Goal: Task Accomplishment & Management: Complete application form

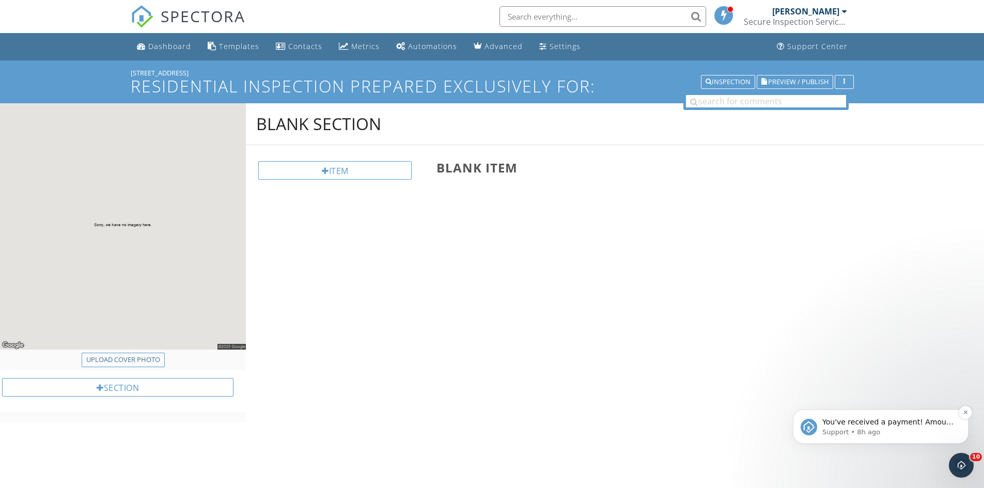
click at [878, 425] on span "You've received a payment! Amount $760.53 Fee $3.99 Net $756.54 Transaction # p…" at bounding box center [888, 478] width 133 height 121
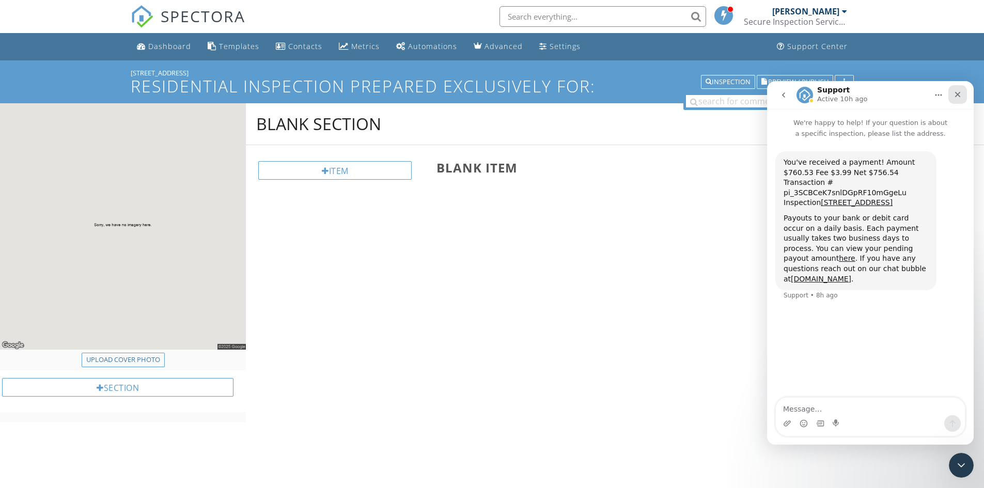
click at [958, 93] on icon "Close" at bounding box center [957, 94] width 8 height 8
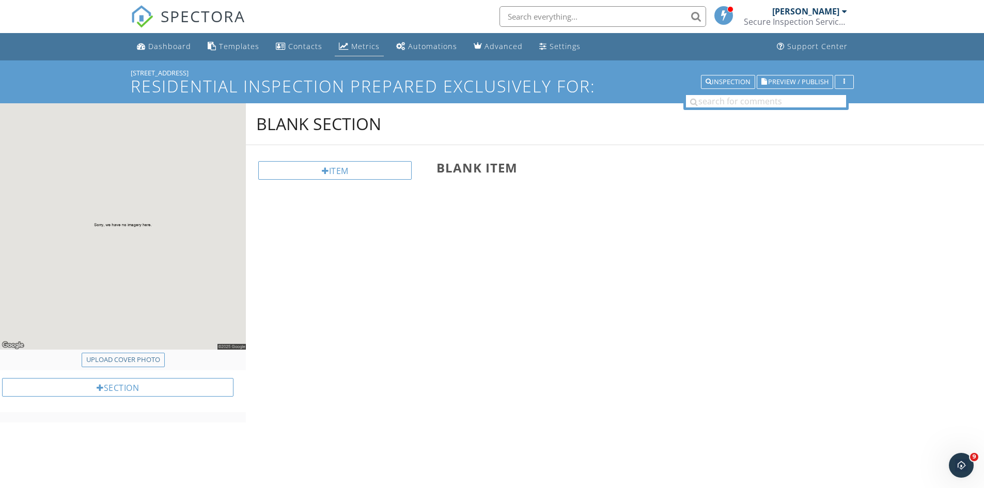
click at [347, 44] on link "Metrics" at bounding box center [359, 46] width 49 height 19
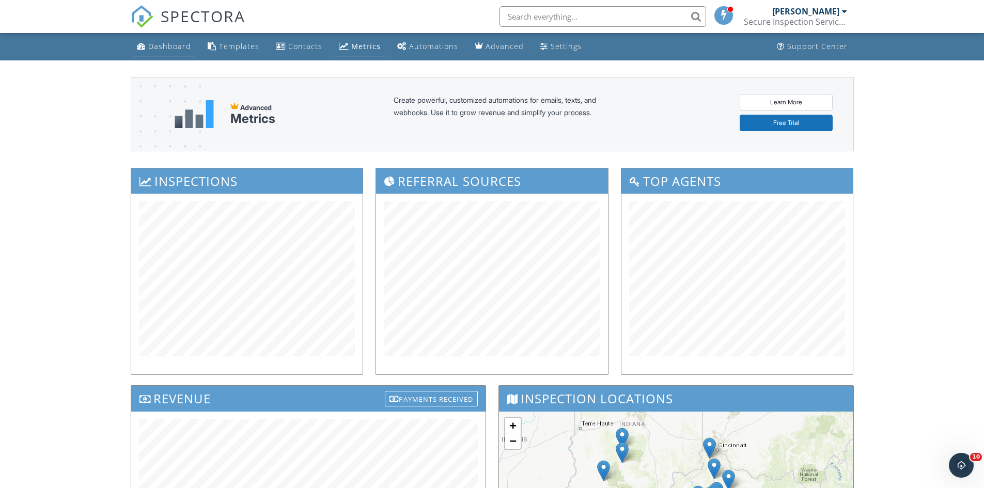
click at [174, 47] on div "Dashboard" at bounding box center [169, 46] width 43 height 10
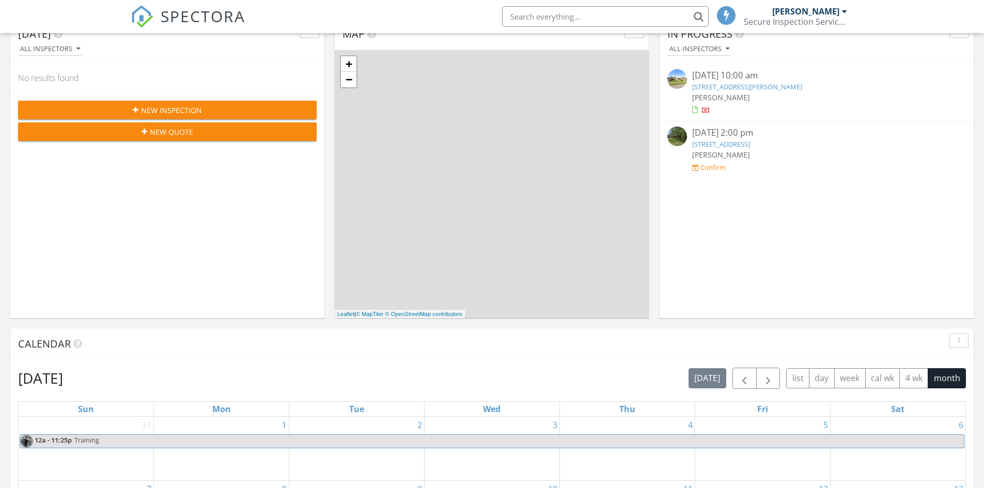
scroll to position [207, 0]
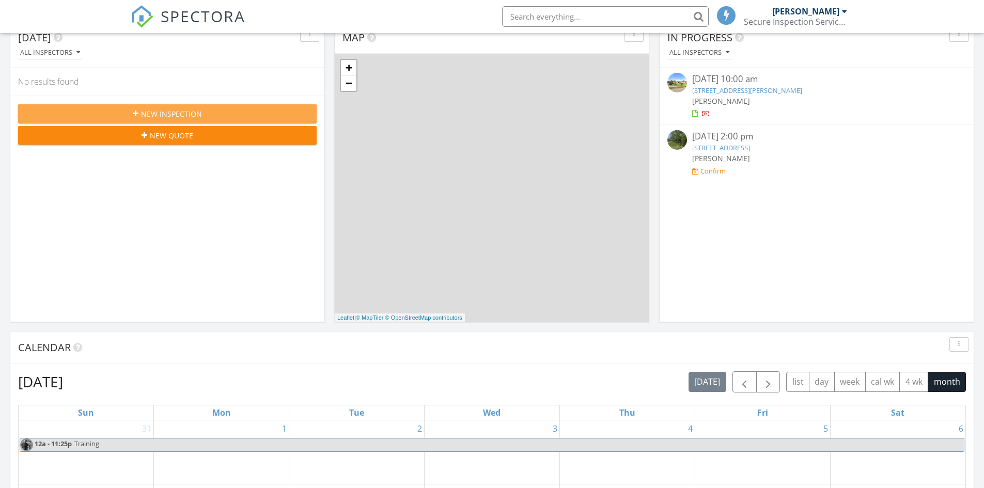
click at [191, 113] on span "New Inspection" at bounding box center [171, 113] width 61 height 11
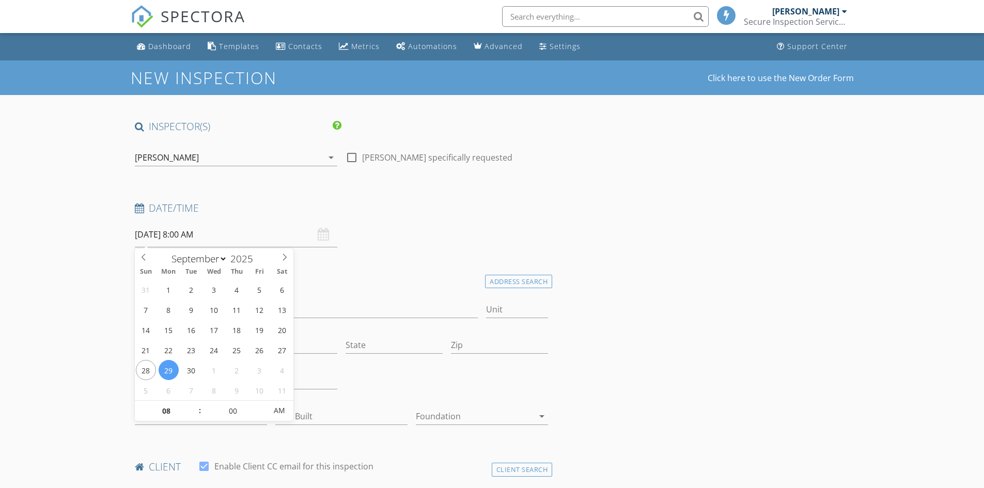
click at [288, 239] on input "[DATE] 8:00 AM" at bounding box center [236, 234] width 202 height 25
click at [288, 259] on icon at bounding box center [284, 257] width 7 height 7
select select "10"
click at [288, 259] on icon at bounding box center [284, 257] width 7 height 7
type input "[DATE] 8:00 AM"
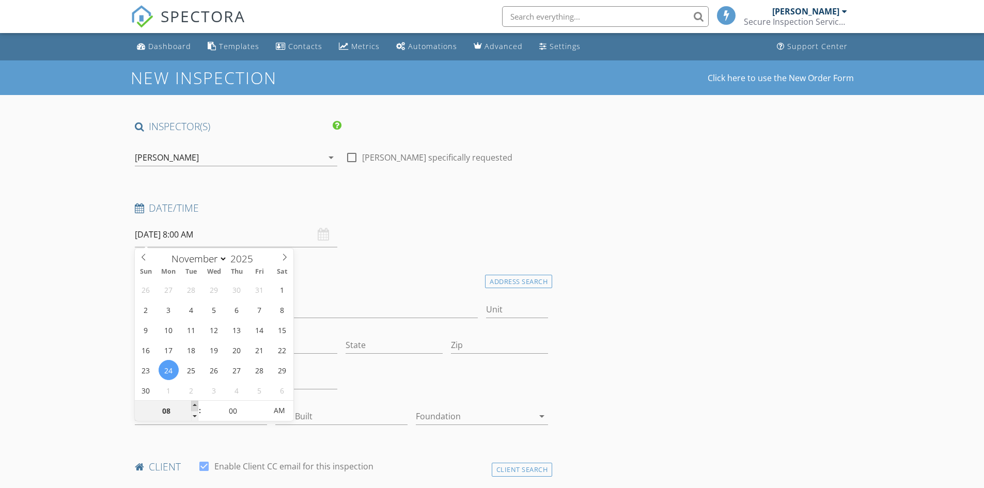
type input "09"
type input "[DATE] 9:00 AM"
click at [194, 403] on span at bounding box center [194, 406] width 7 height 10
type input "10"
type input "[DATE] 10:00 AM"
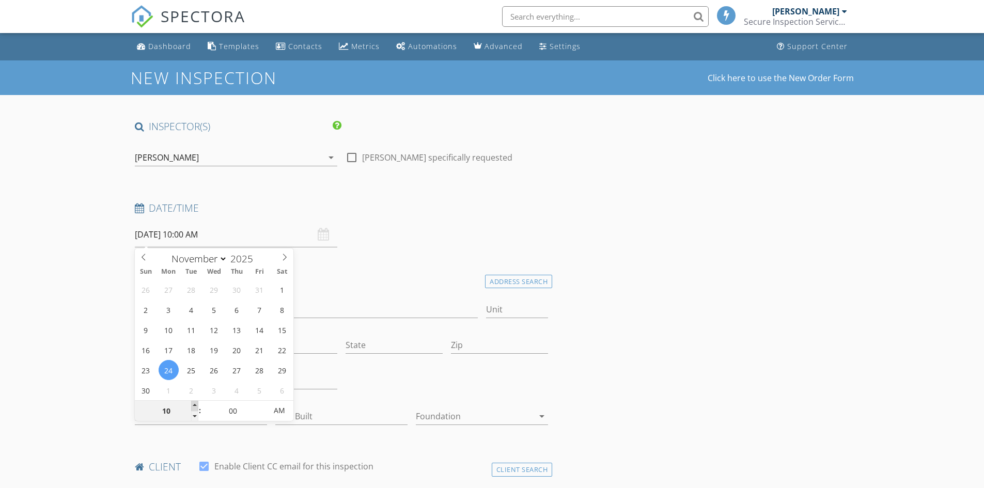
click at [194, 403] on span at bounding box center [194, 406] width 7 height 10
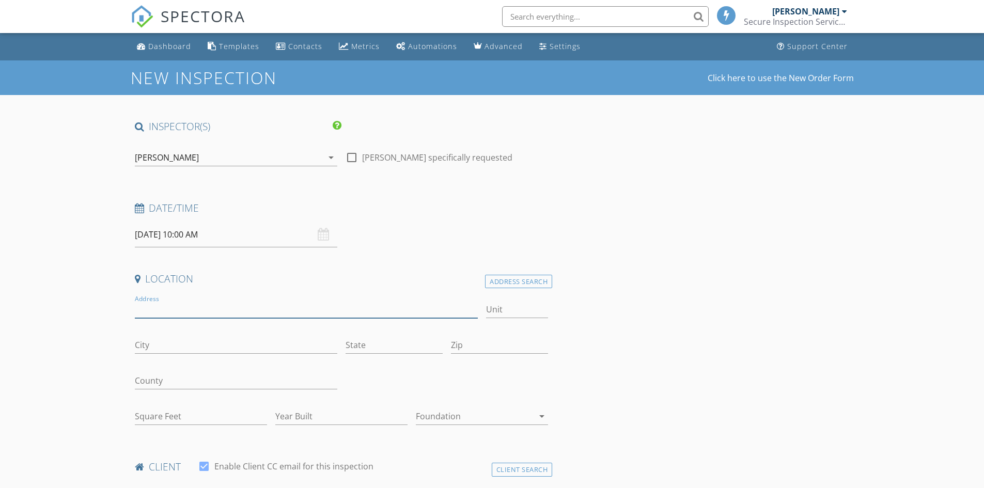
click at [177, 309] on input "Address" at bounding box center [306, 309] width 343 height 17
click at [253, 312] on input "Address" at bounding box center [306, 309] width 343 height 17
type input "[STREET_ADDRESS]"
click at [221, 338] on input "City" at bounding box center [236, 345] width 202 height 17
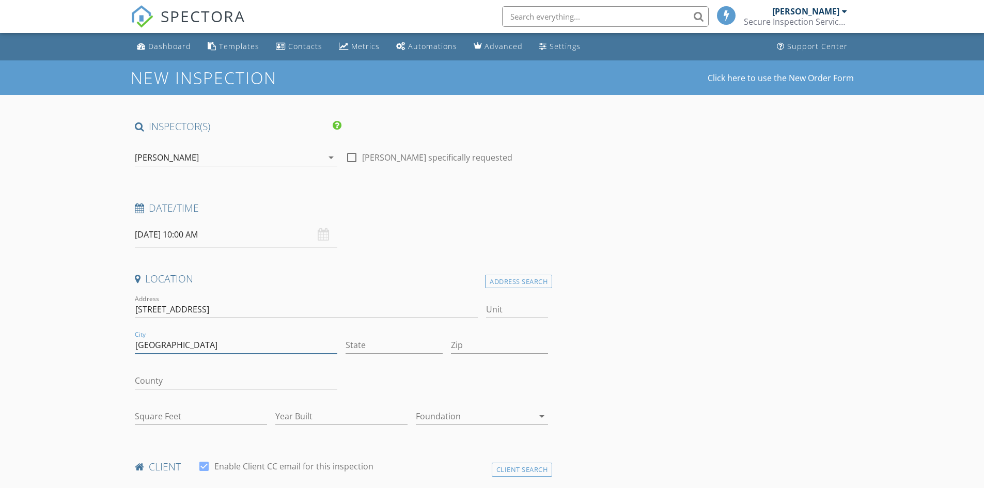
type input "[GEOGRAPHIC_DATA]"
click at [391, 348] on input "State" at bounding box center [393, 345] width 97 height 17
type input "KY"
type input "40505"
type input "KY"
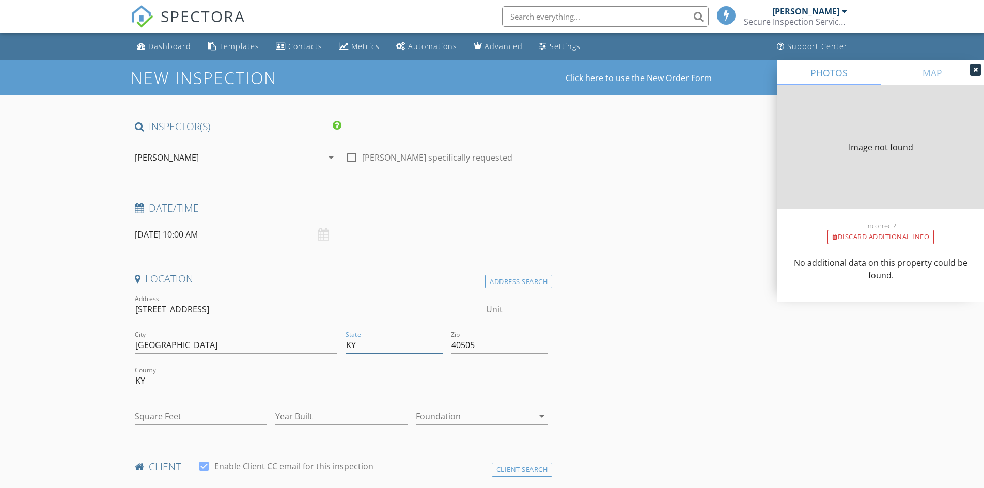
type input "0"
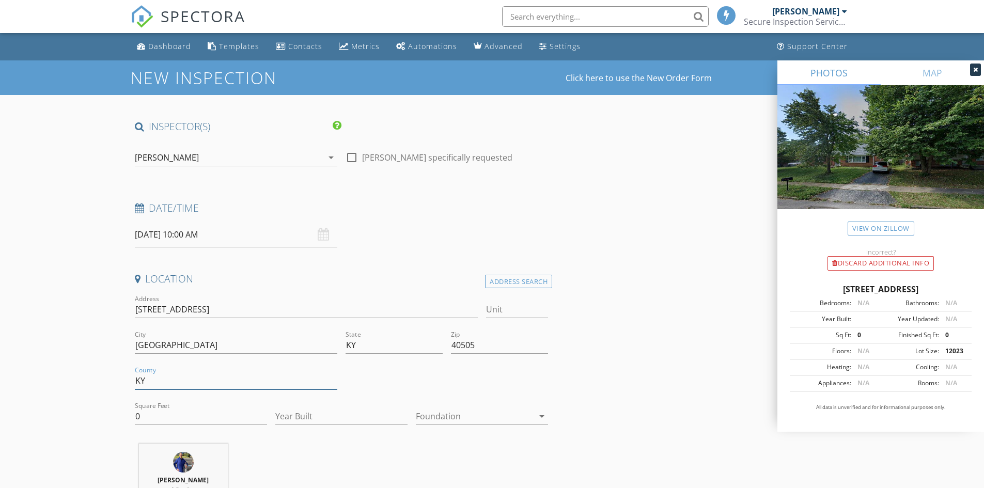
click at [235, 381] on input "KY" at bounding box center [236, 380] width 202 height 17
type input "K"
drag, startPoint x: 478, startPoint y: 343, endPoint x: 460, endPoint y: 345, distance: 18.2
click at [460, 345] on input "40505" at bounding box center [499, 345] width 97 height 17
type input "40031"
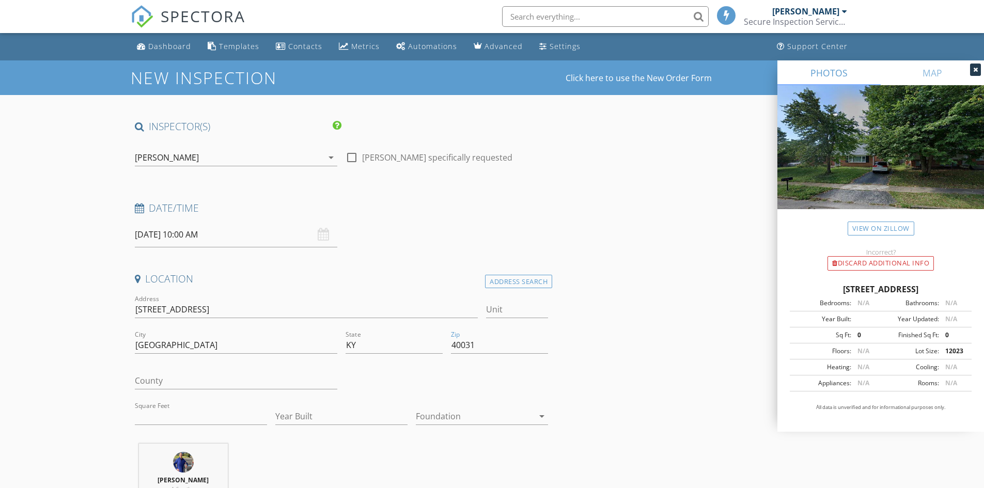
click at [470, 384] on div at bounding box center [446, 382] width 211 height 36
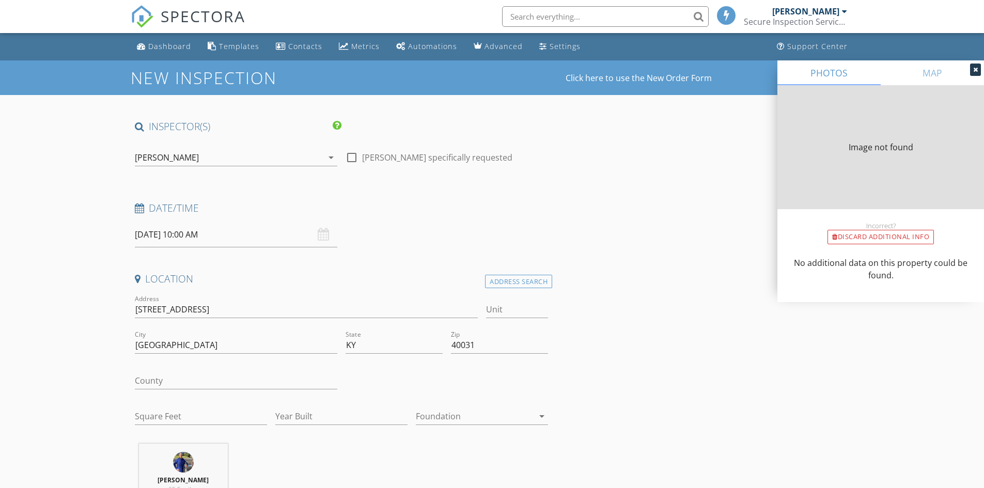
type input "0"
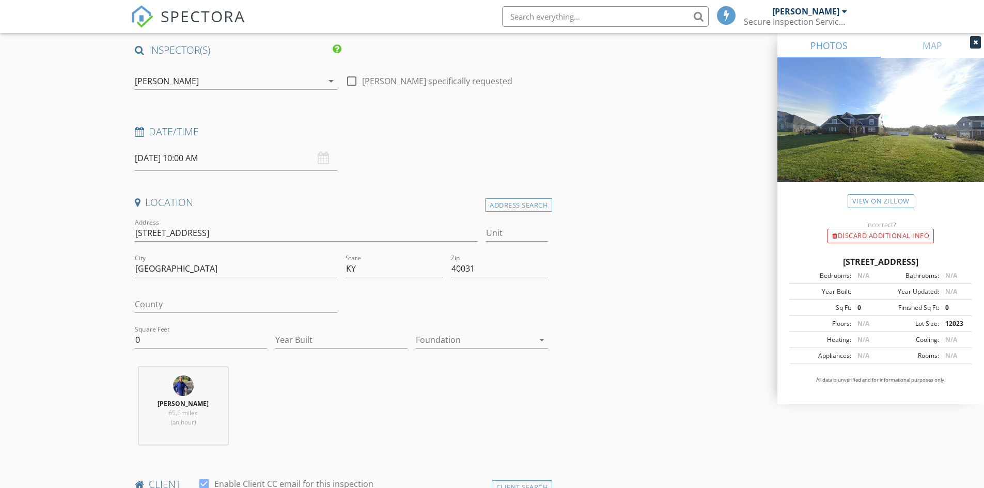
scroll to position [103, 0]
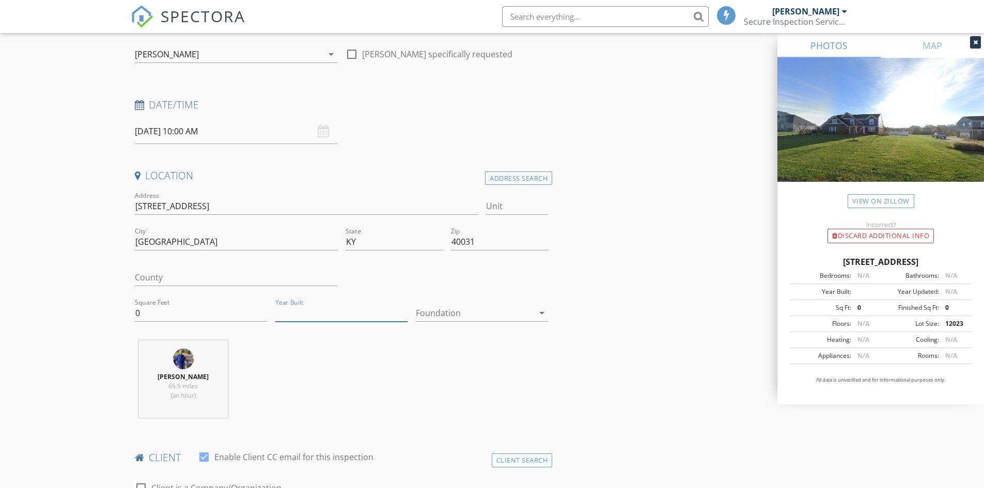
click at [334, 316] on input "Year Built" at bounding box center [341, 313] width 132 height 17
type input "2025"
click at [352, 380] on div "Darren Meyer 65.5 miles (an hour)" at bounding box center [342, 383] width 422 height 86
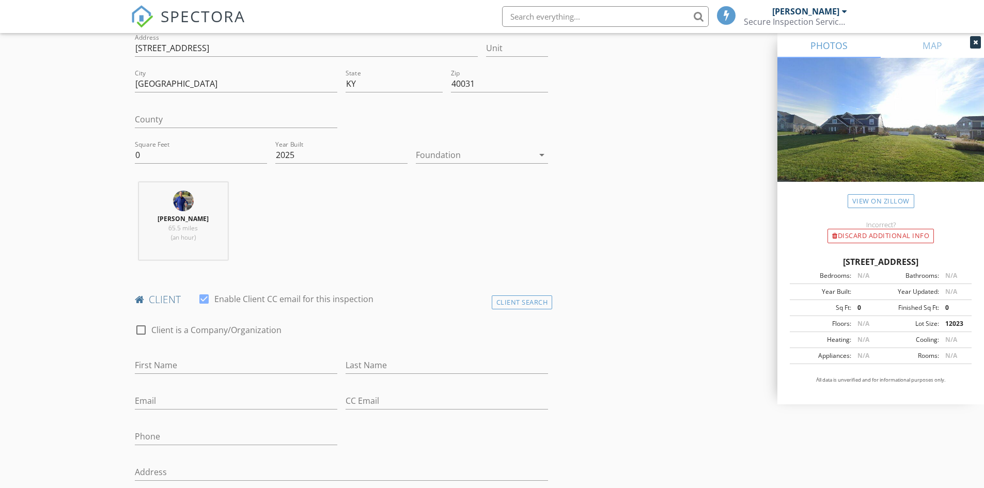
scroll to position [310, 0]
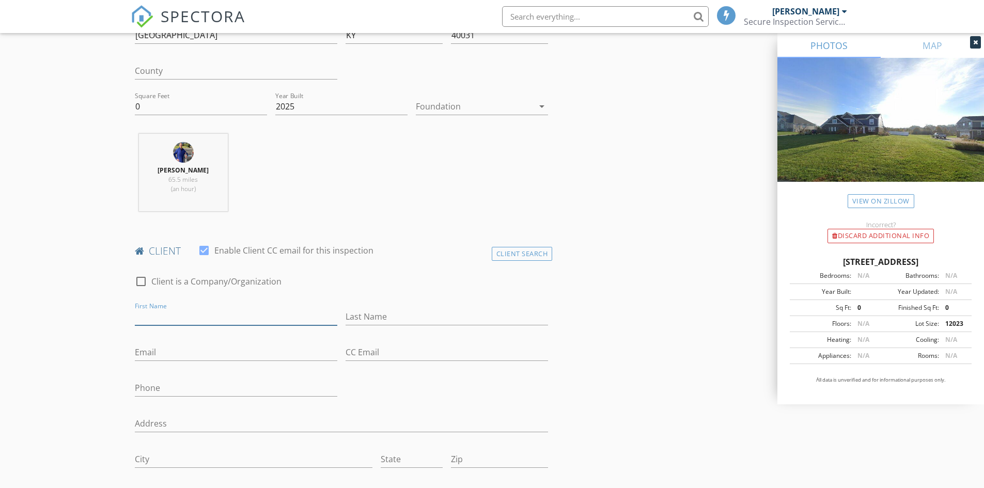
click at [244, 320] on input "First Name" at bounding box center [236, 316] width 202 height 17
type input "John"
type input "Middleton"
click at [238, 349] on input "Email" at bounding box center [236, 352] width 202 height 17
type input "john_16298@msn.com"
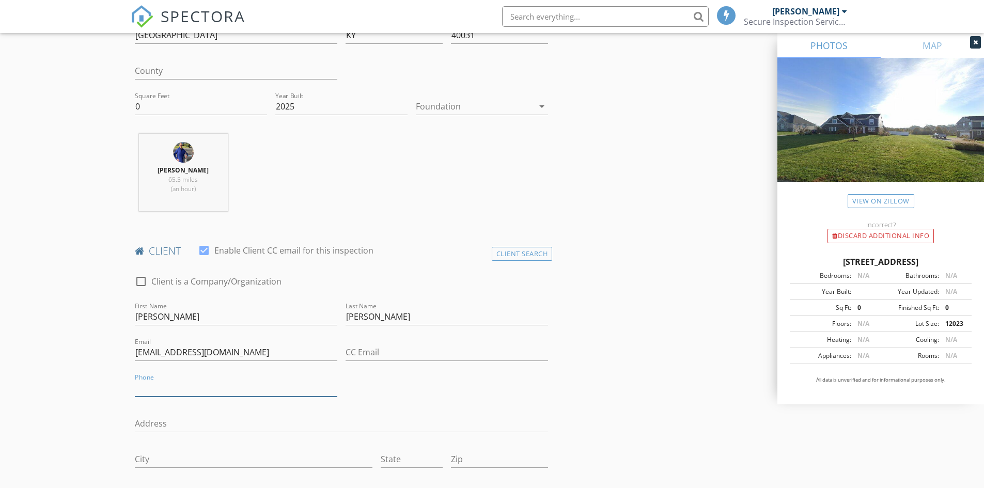
click at [243, 385] on input "Phone" at bounding box center [236, 388] width 202 height 17
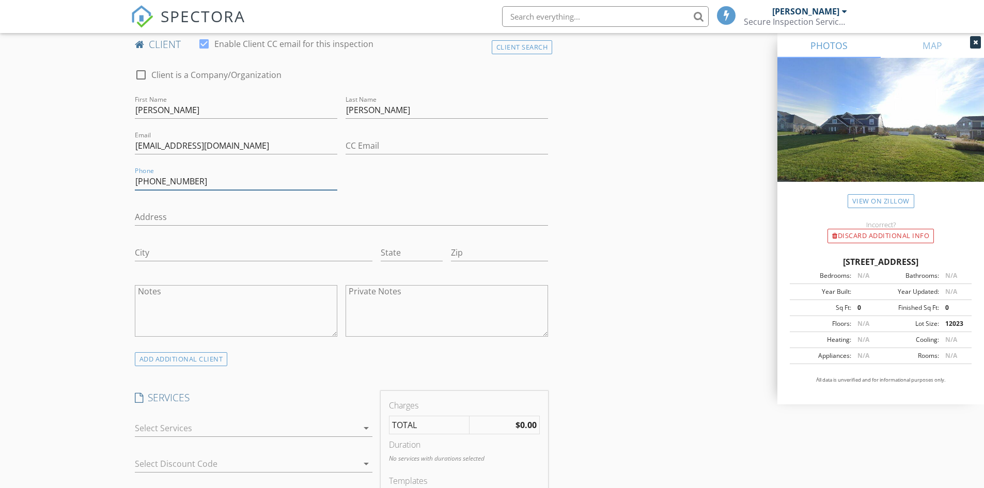
scroll to position [568, 0]
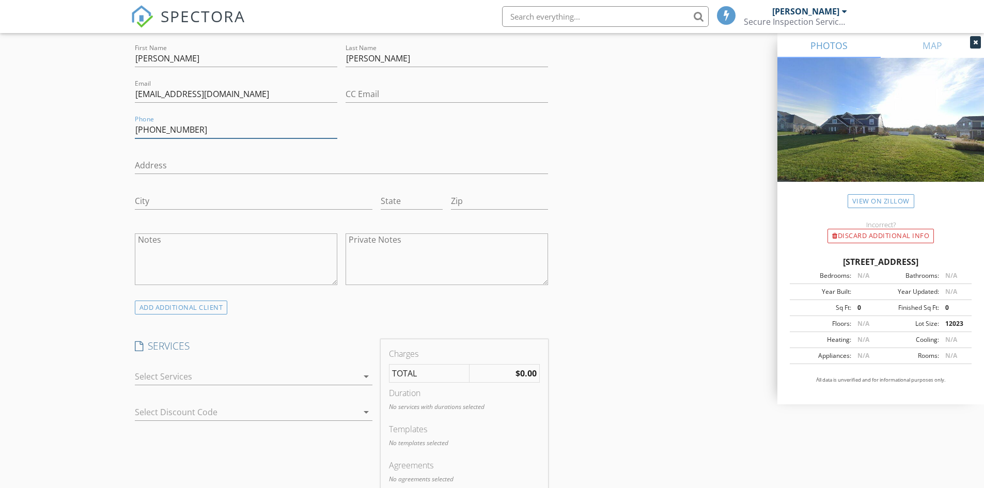
type input "763-299-2971"
click at [392, 258] on textarea "Private Notes" at bounding box center [446, 259] width 202 height 52
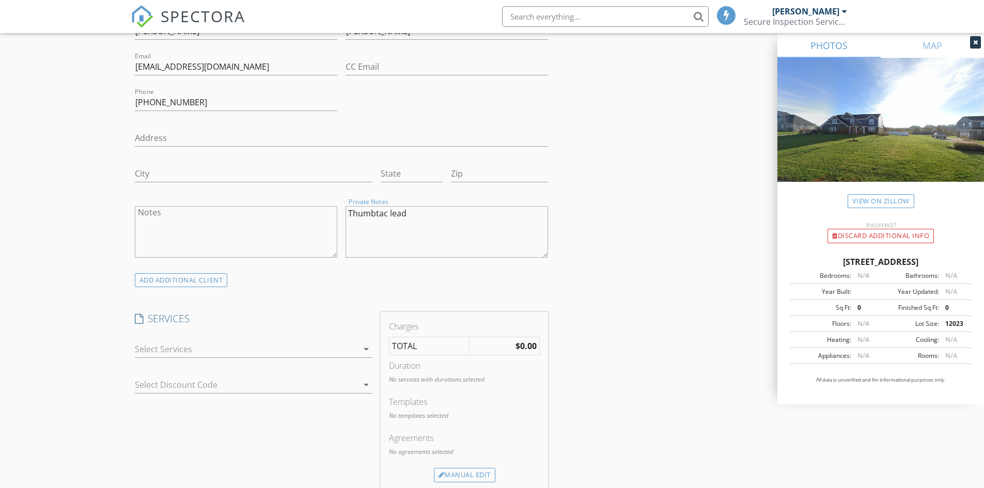
scroll to position [620, 0]
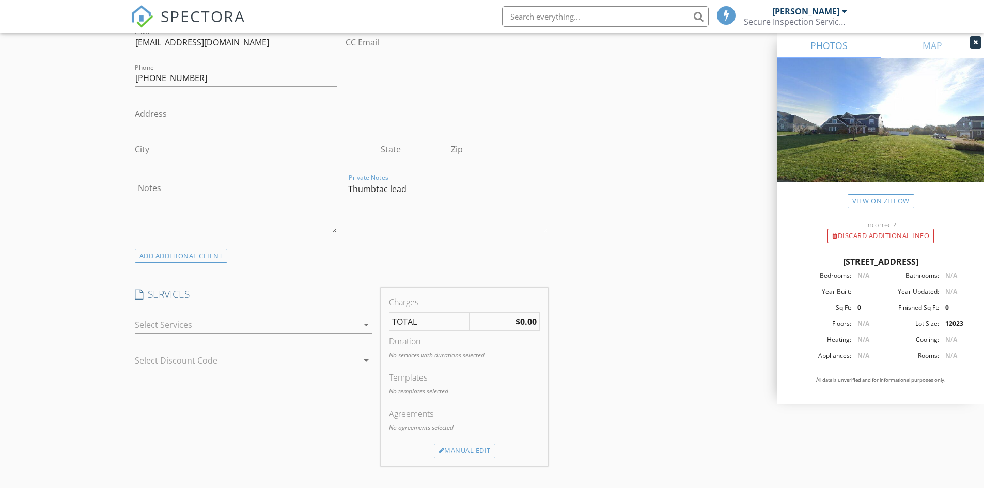
type textarea "Thumbtac lead"
click at [366, 325] on icon "arrow_drop_down" at bounding box center [366, 325] width 12 height 12
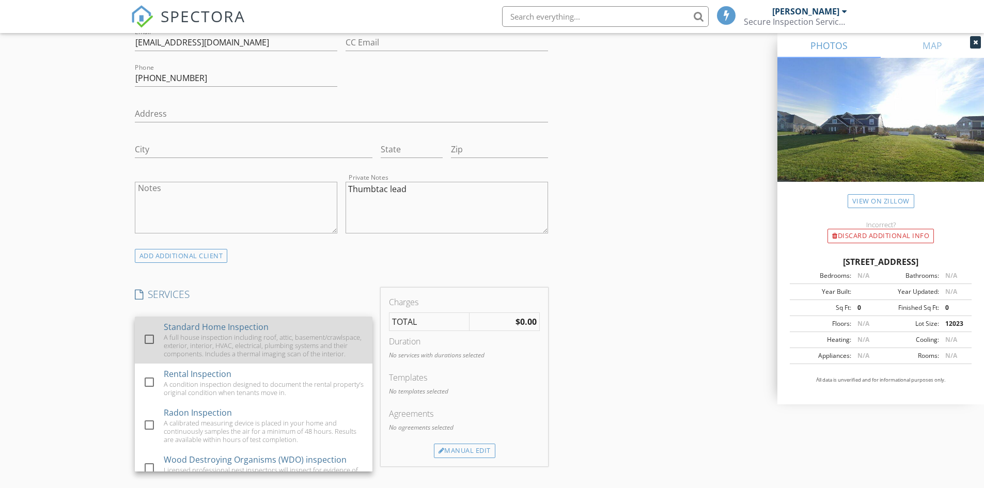
click at [146, 345] on div at bounding box center [149, 340] width 18 height 18
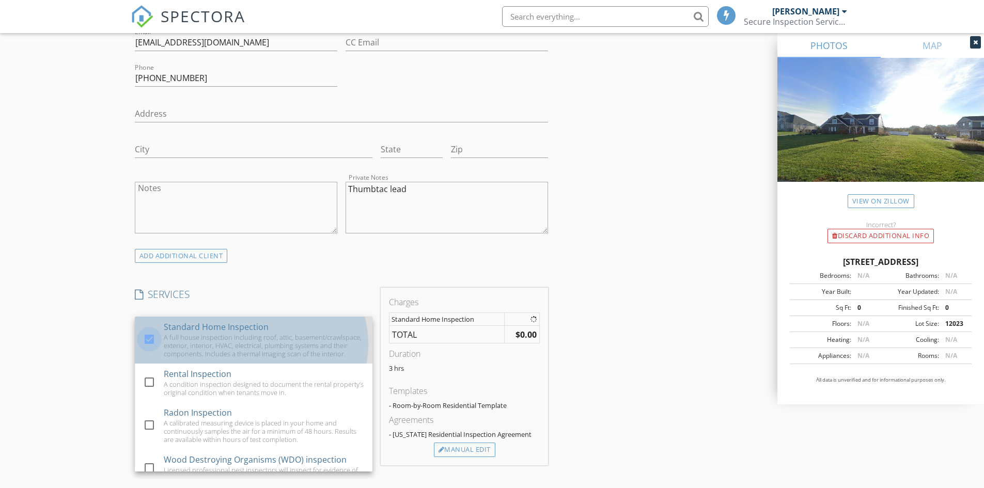
checkbox input "false"
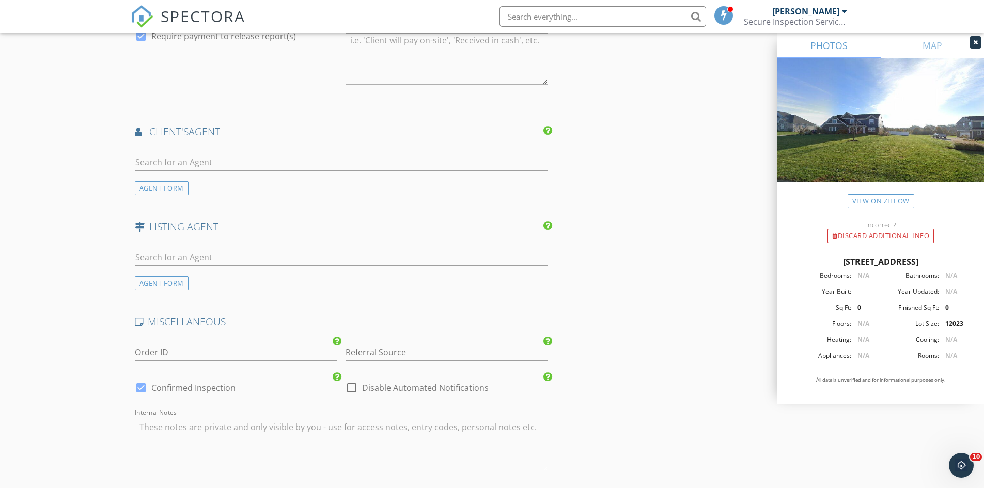
scroll to position [1188, 0]
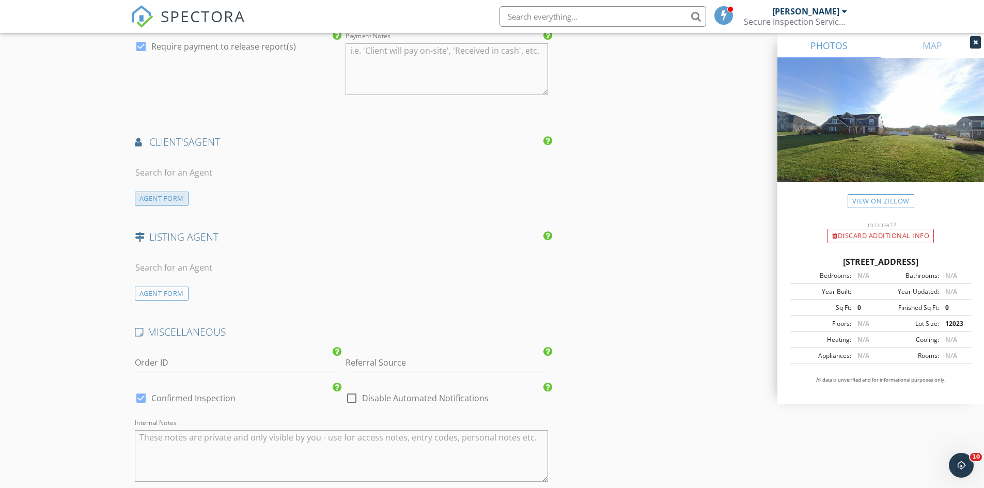
click at [169, 198] on div "AGENT FORM" at bounding box center [162, 199] width 54 height 14
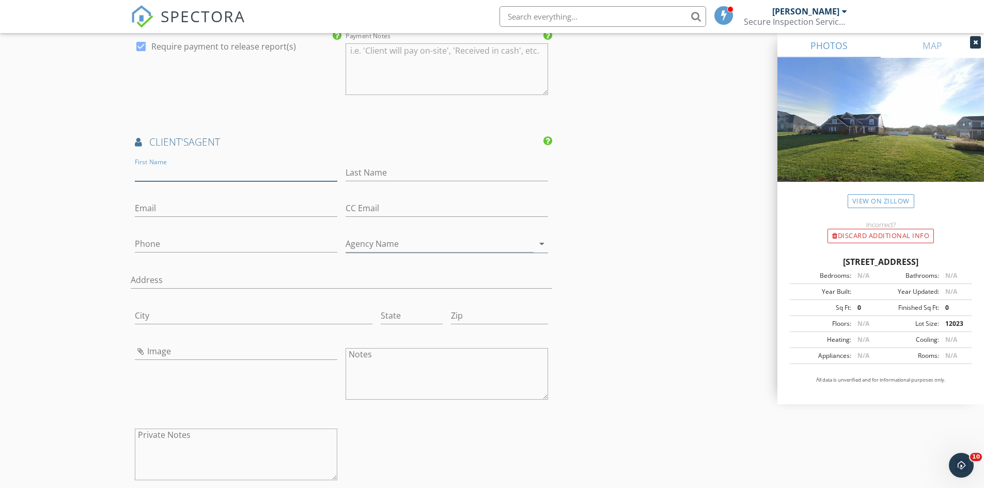
click at [165, 171] on input "First Name" at bounding box center [236, 172] width 202 height 17
type input "Jeremiah"
type input "Dowell"
click at [168, 242] on input "Phone" at bounding box center [236, 243] width 202 height 17
type input "502-554-9500"
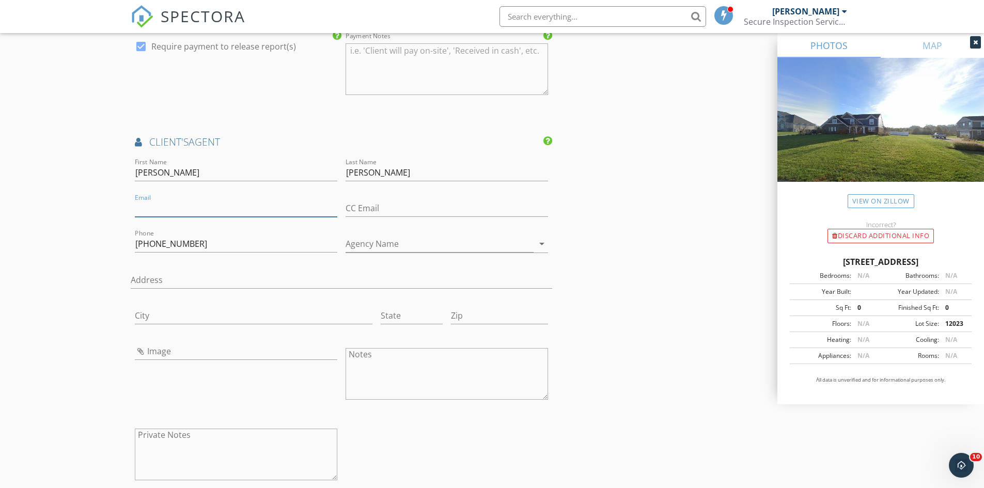
click at [199, 201] on input "Email" at bounding box center [236, 208] width 202 height 17
type input "jeremiahdowell@kw.com"
click at [543, 244] on icon "arrow_drop_down" at bounding box center [542, 244] width 12 height 12
type input "Keller Williams Louisville East"
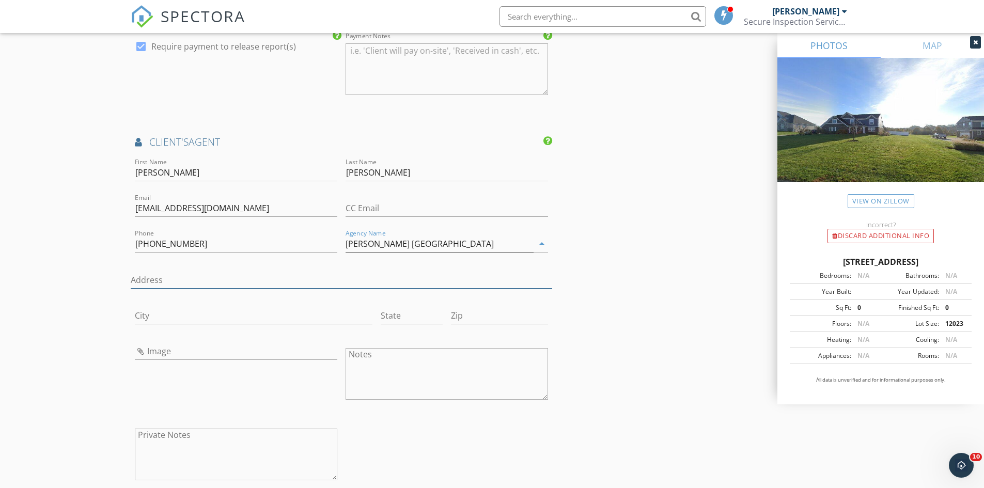
click at [240, 281] on input "Address" at bounding box center [342, 280] width 422 height 17
type input "240 Whittington Pkwy"
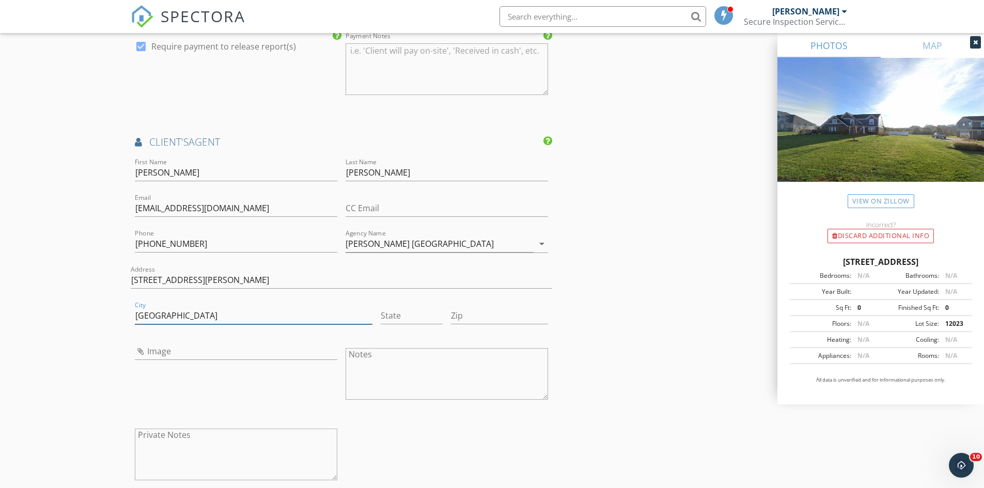
type input "Louisville"
type input "KY"
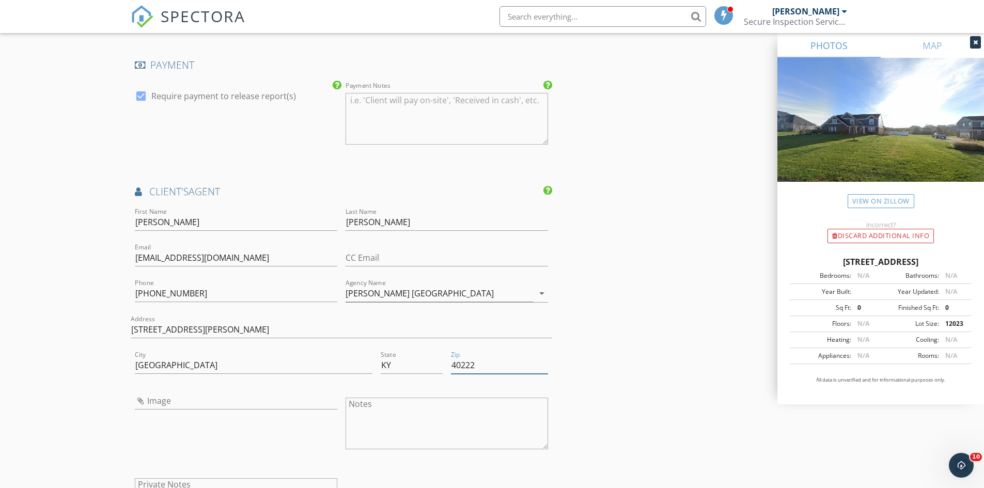
scroll to position [1136, 0]
type input "40222"
click at [144, 405] on input "Image" at bounding box center [236, 403] width 202 height 17
type input "Jeremih Dowell.jpg"
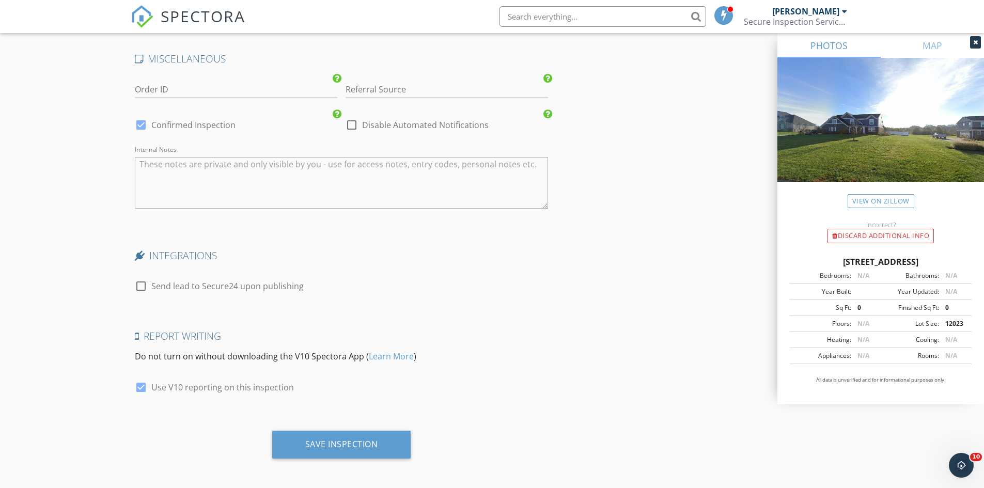
scroll to position [1769, 0]
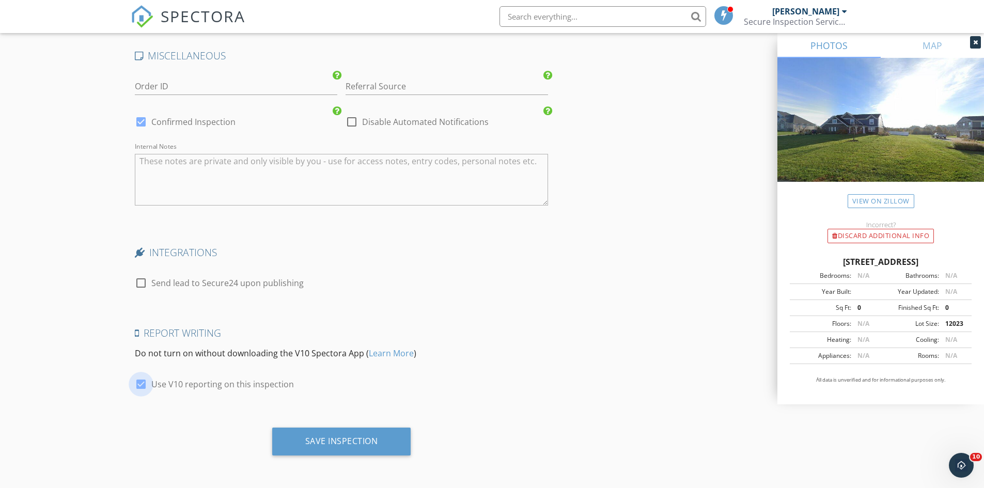
click at [143, 384] on div at bounding box center [141, 384] width 18 height 18
checkbox input "false"
click at [350, 445] on div "Save Inspection" at bounding box center [341, 441] width 73 height 10
